Goal: Check status: Check status

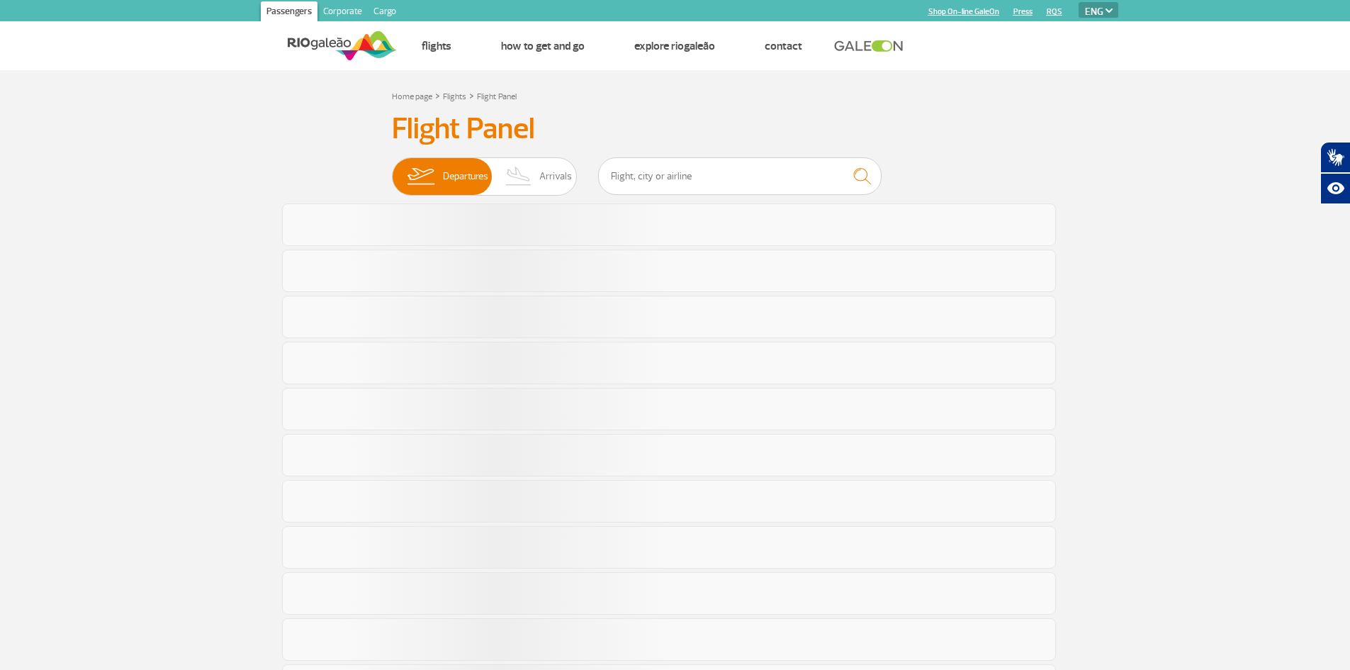
select select "en"
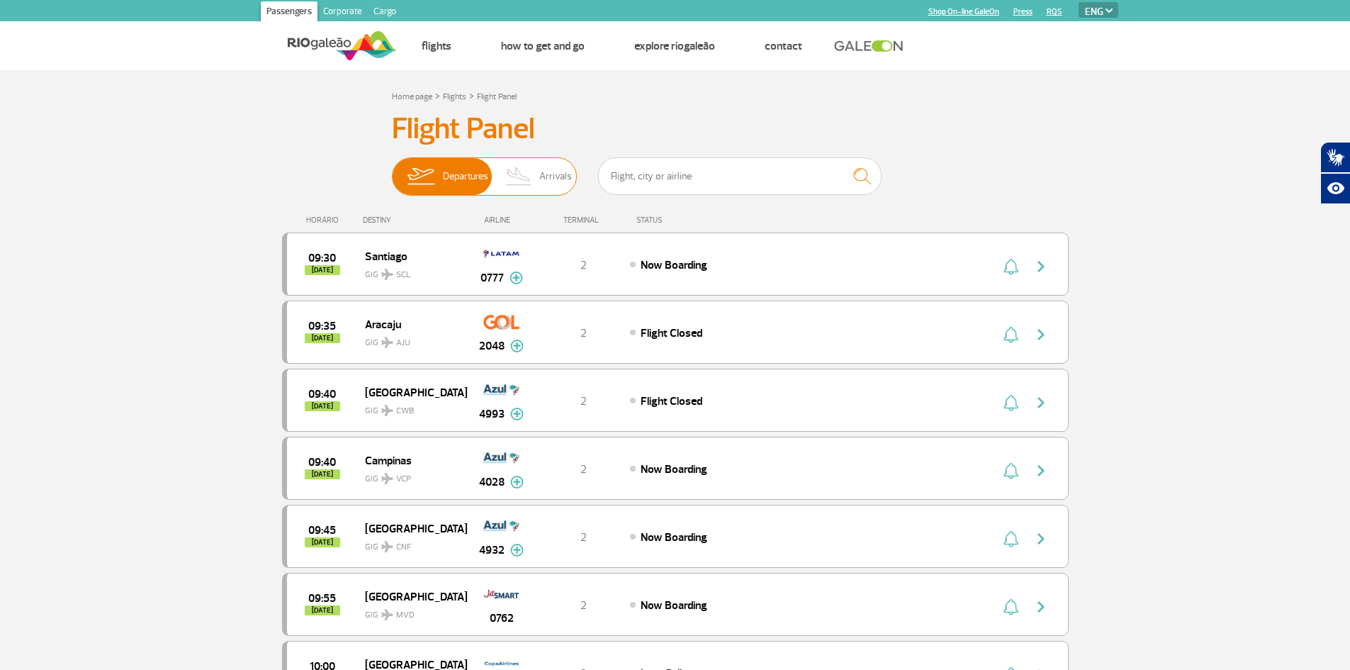
click at [543, 173] on span "Arrivals" at bounding box center [555, 176] width 33 height 37
click at [392, 169] on input "Departures Arrivals" at bounding box center [392, 169] width 0 height 0
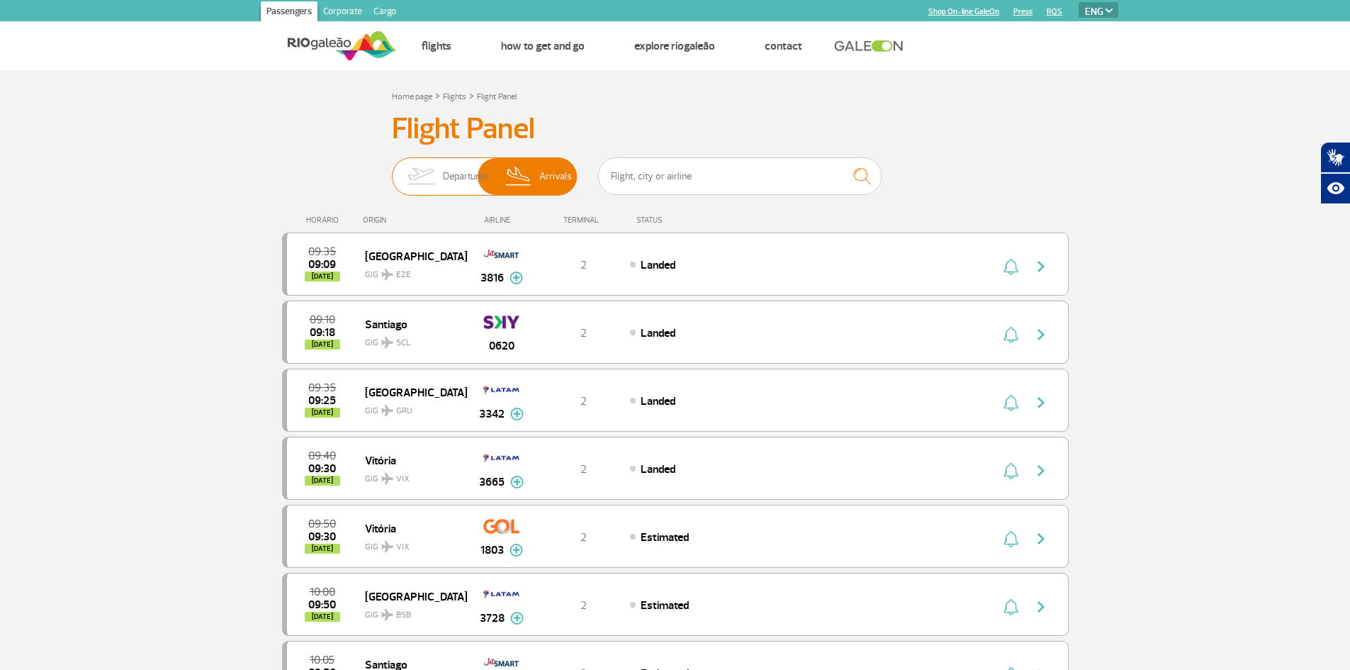
click at [443, 166] on span "Departures" at bounding box center [465, 176] width 45 height 37
click at [392, 169] on input "Departures Arrivals" at bounding box center [392, 169] width 0 height 0
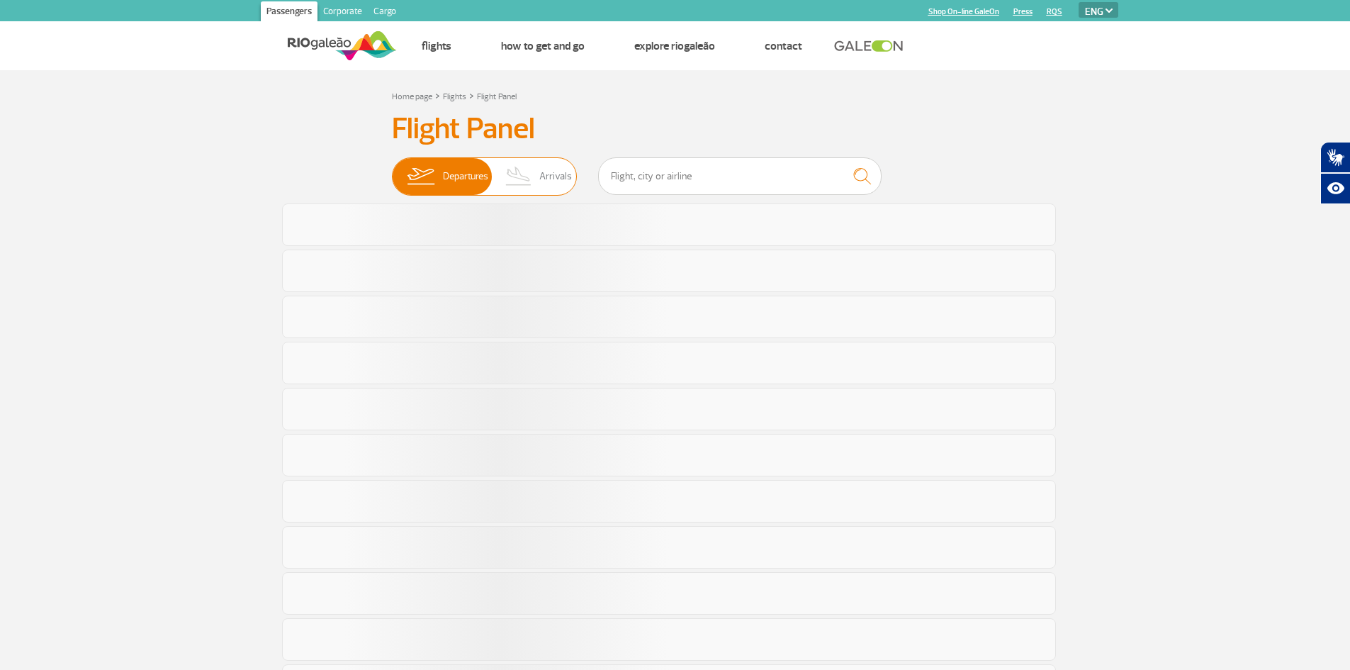
click at [517, 163] on img at bounding box center [519, 176] width 42 height 37
click at [392, 169] on input "Departures Arrivals" at bounding box center [392, 169] width 0 height 0
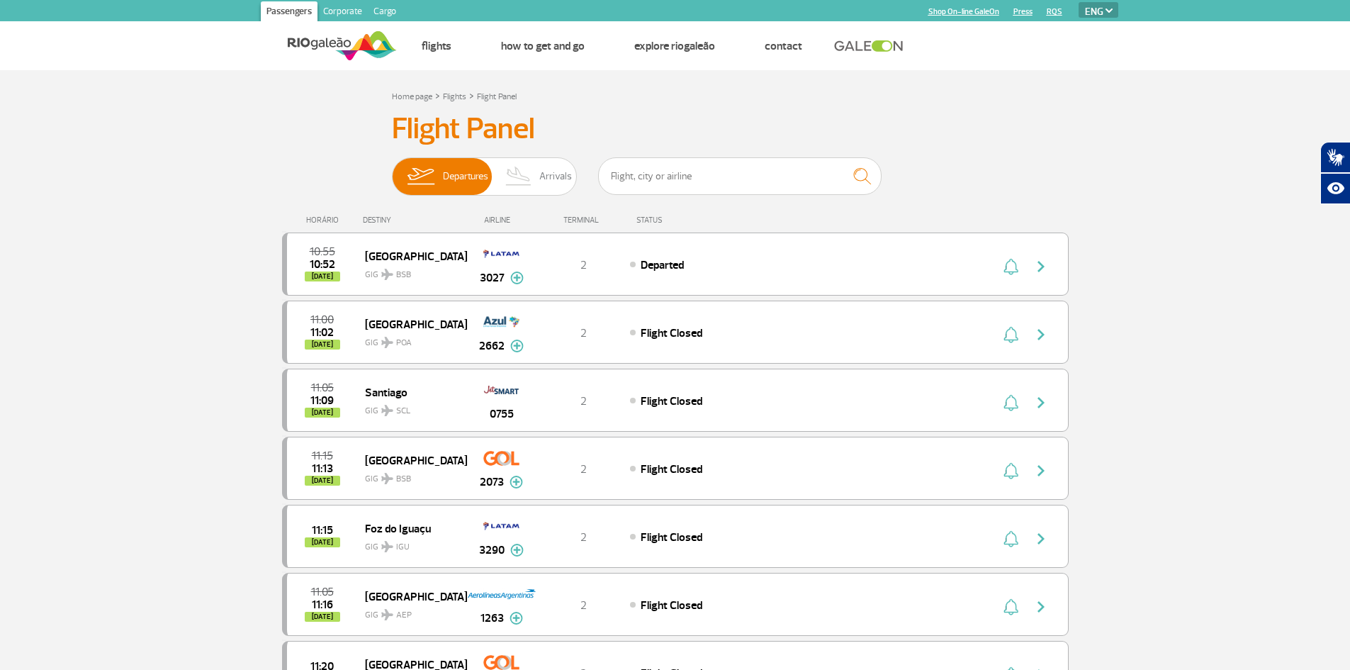
select select "en"
click at [538, 176] on img at bounding box center [519, 176] width 42 height 37
click at [392, 169] on input "Departures Arrivals" at bounding box center [392, 169] width 0 height 0
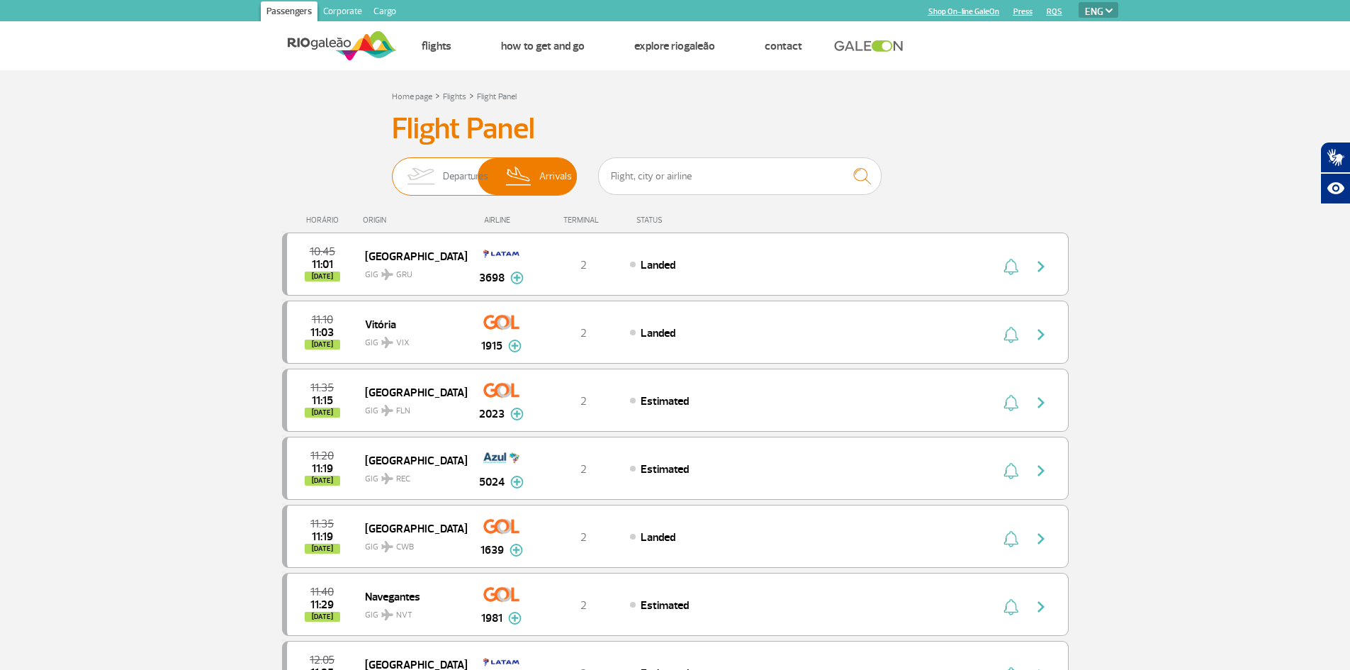
click at [418, 186] on img at bounding box center [420, 176] width 45 height 37
click at [392, 169] on input "Departures Arrivals" at bounding box center [392, 169] width 0 height 0
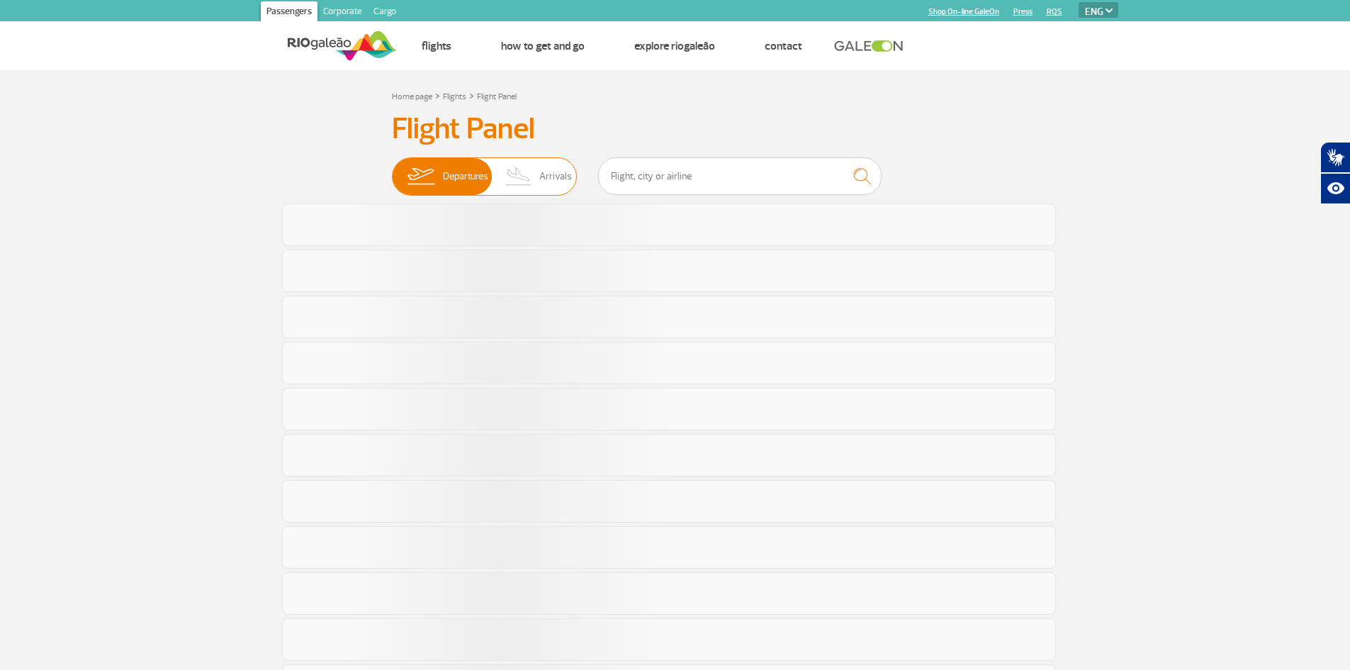
click at [527, 175] on img at bounding box center [519, 176] width 42 height 37
click at [392, 169] on input "Departures Arrivals" at bounding box center [392, 169] width 0 height 0
